Goal: Transaction & Acquisition: Purchase product/service

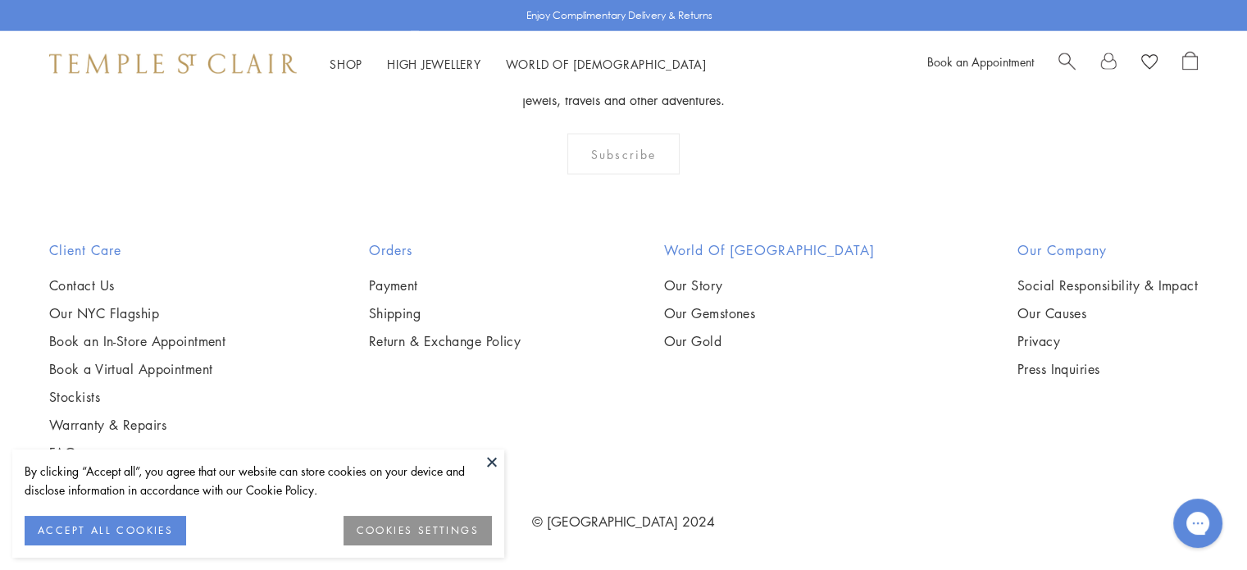
scroll to position [6871, 0]
click at [0, 0] on img at bounding box center [0, 0] width 0 height 0
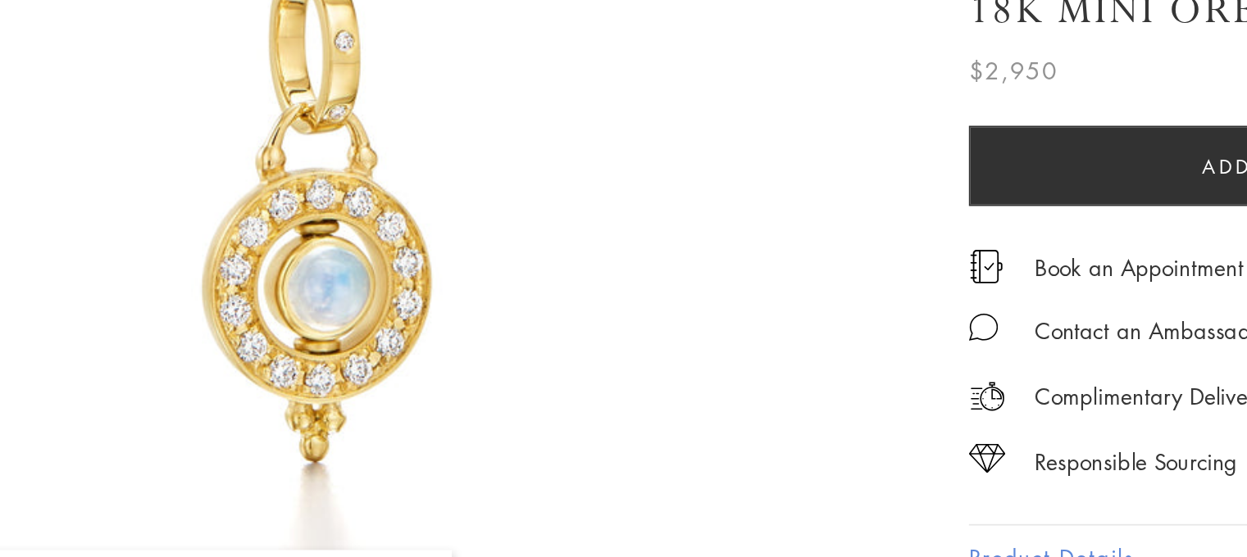
scroll to position [193, 0]
